Goal: Task Accomplishment & Management: Use online tool/utility

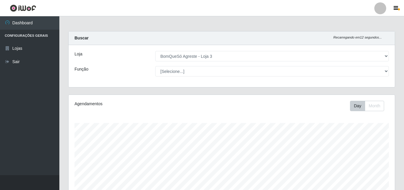
select select "215"
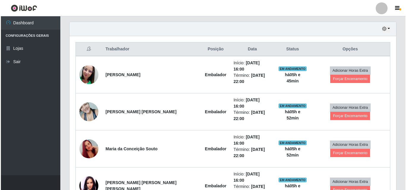
scroll to position [123, 326]
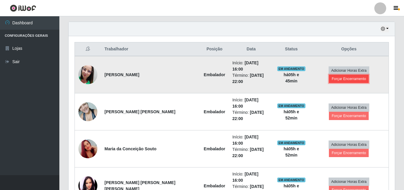
click at [369, 75] on button "Forçar Encerramento" at bounding box center [349, 79] width 40 height 8
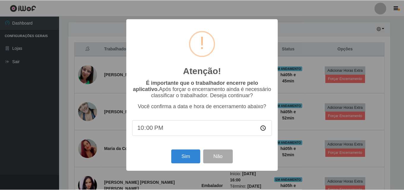
scroll to position [123, 323]
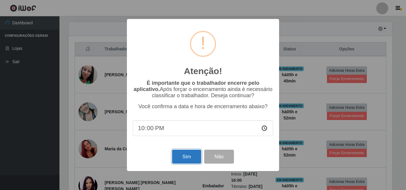
click at [188, 160] on button "Sim" at bounding box center [186, 157] width 29 height 14
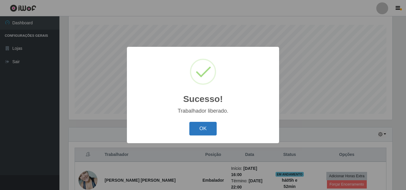
click at [210, 127] on button "OK" at bounding box center [203, 129] width 28 height 14
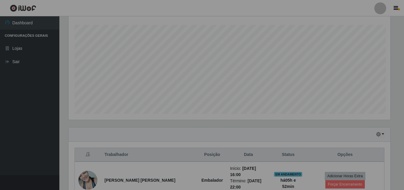
scroll to position [123, 326]
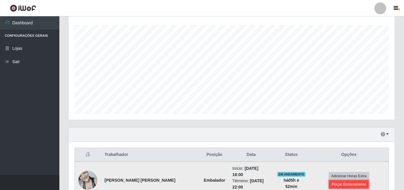
click at [359, 181] on button "Forçar Encerramento" at bounding box center [349, 185] width 40 height 8
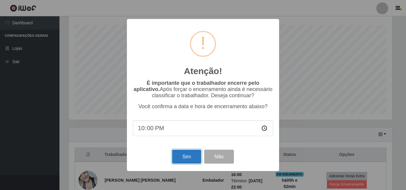
click at [193, 157] on button "Sim" at bounding box center [186, 157] width 29 height 14
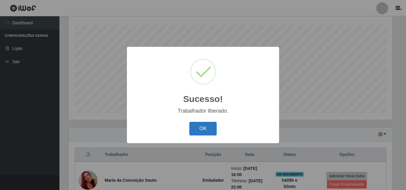
click at [213, 131] on button "OK" at bounding box center [203, 129] width 28 height 14
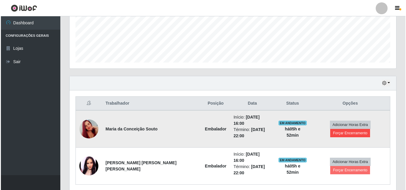
scroll to position [151, 0]
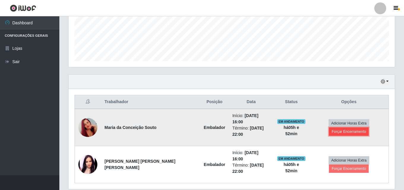
click at [368, 128] on button "Forçar Encerramento" at bounding box center [349, 132] width 40 height 8
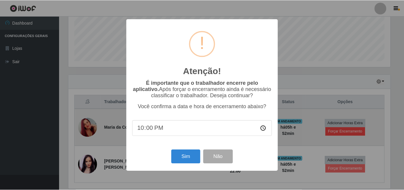
scroll to position [123, 323]
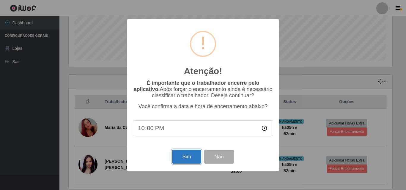
click at [193, 160] on button "Sim" at bounding box center [186, 157] width 29 height 14
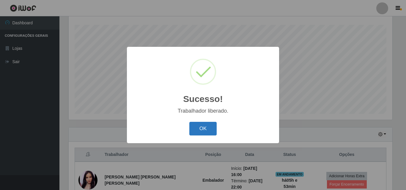
click at [208, 129] on button "OK" at bounding box center [203, 129] width 28 height 14
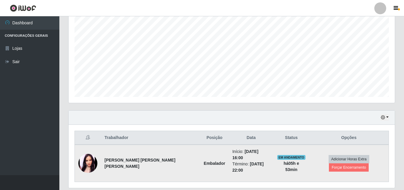
scroll to position [0, 0]
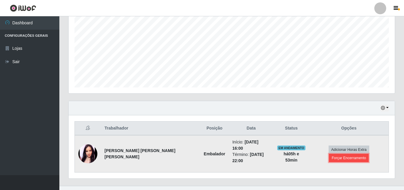
click at [369, 154] on button "Forçar Encerramento" at bounding box center [349, 158] width 40 height 8
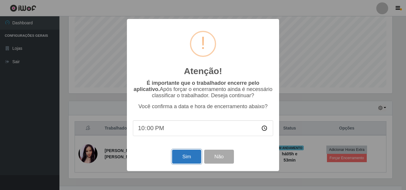
click at [182, 157] on button "Sim" at bounding box center [186, 157] width 29 height 14
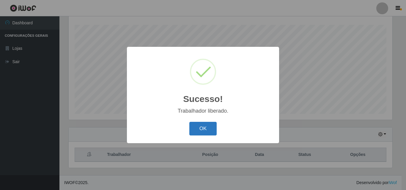
click at [193, 126] on button "OK" at bounding box center [203, 129] width 28 height 14
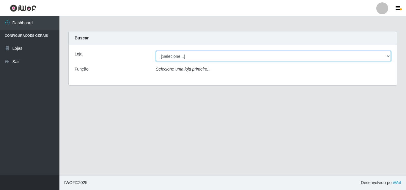
click at [195, 55] on select "[Selecione...] BomQueSó Agreste - Loja 3" at bounding box center [273, 56] width 235 height 10
select select "215"
click at [156, 51] on select "[Selecione...] BomQueSó Agreste - Loja 3" at bounding box center [273, 56] width 235 height 10
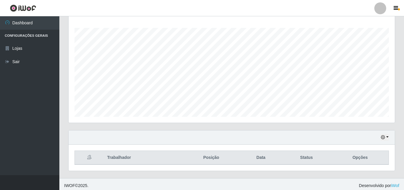
scroll to position [98, 0]
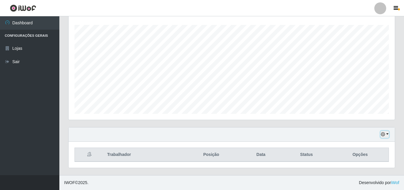
click at [387, 136] on button "button" at bounding box center [385, 134] width 8 height 7
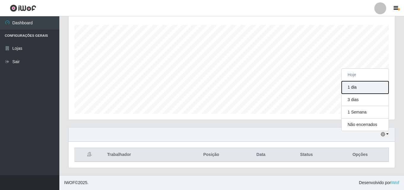
click at [359, 91] on button "1 dia" at bounding box center [365, 87] width 47 height 12
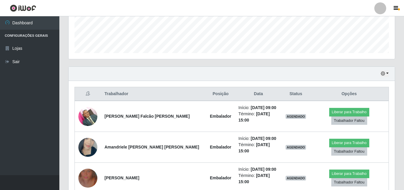
scroll to position [158, 0]
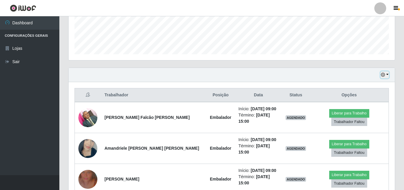
click at [387, 76] on button "button" at bounding box center [385, 75] width 8 height 7
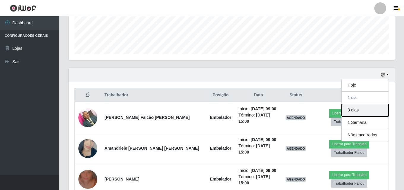
click at [353, 111] on button "3 dias" at bounding box center [365, 110] width 47 height 12
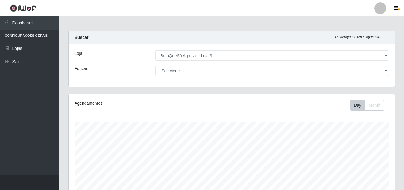
scroll to position [0, 0]
